Goal: Transaction & Acquisition: Purchase product/service

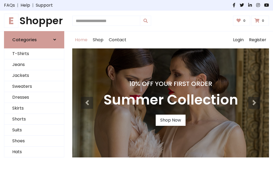
click at [136, 88] on div "10% Off Your First Order Summer Collection Shop Now" at bounding box center [170, 102] width 197 height 109
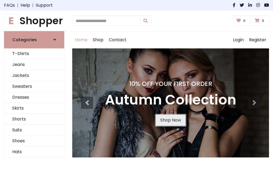
click at [170, 120] on link "Shop Now" at bounding box center [171, 120] width 30 height 11
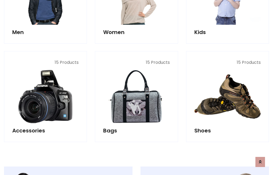
scroll to position [531, 0]
